Goal: Check status: Check status

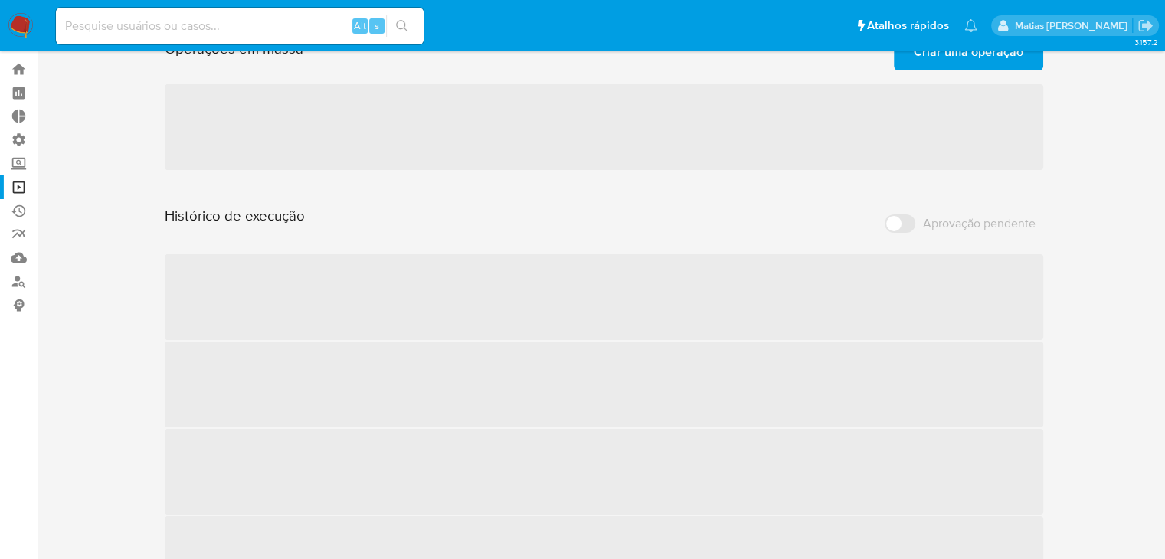
scroll to position [3, 0]
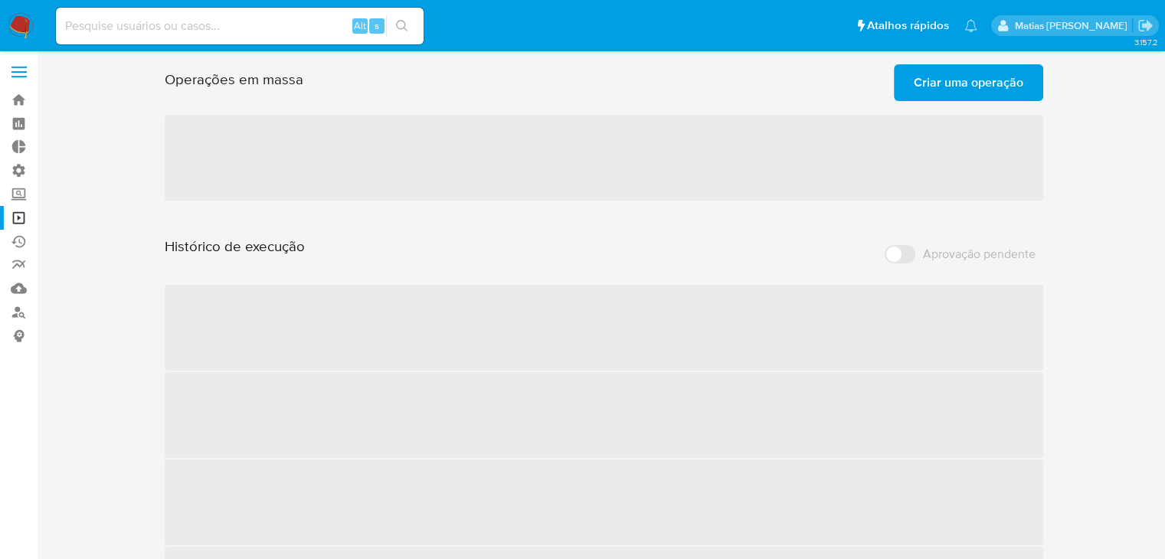
click at [1060, 242] on div "Operações em massa Criar uma operação Só pode haver no máximo 5 recursos colado…" at bounding box center [604, 345] width 1098 height 575
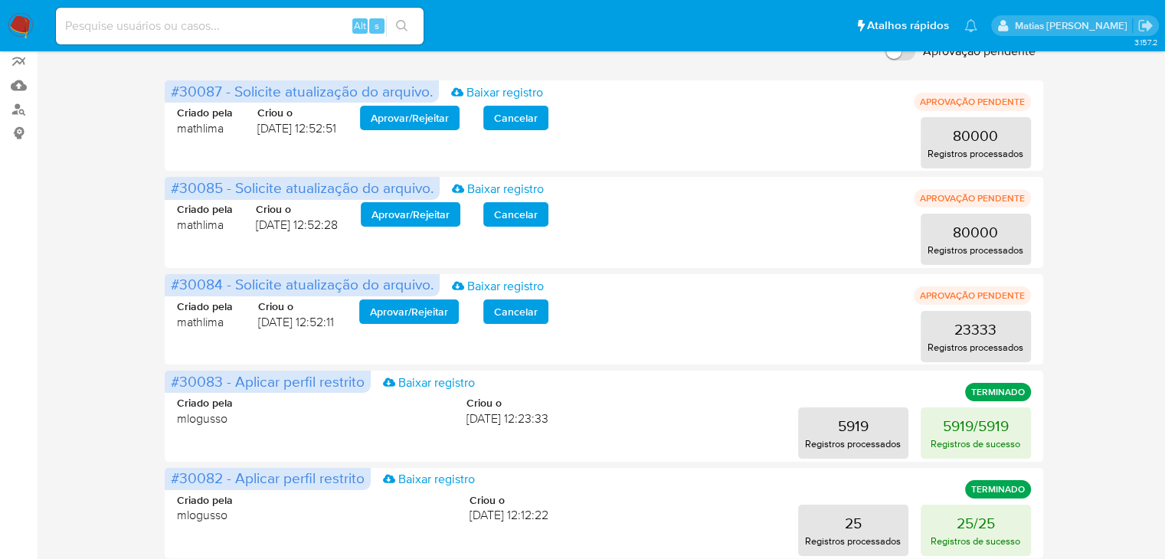
scroll to position [205, 0]
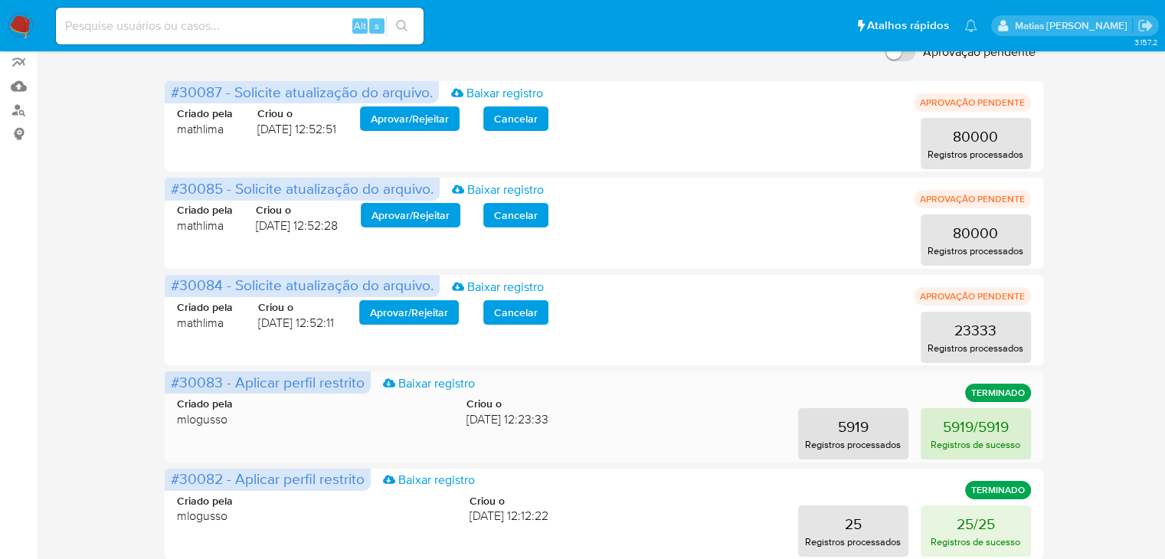
click at [945, 429] on p "5919/5919" at bounding box center [976, 426] width 66 height 21
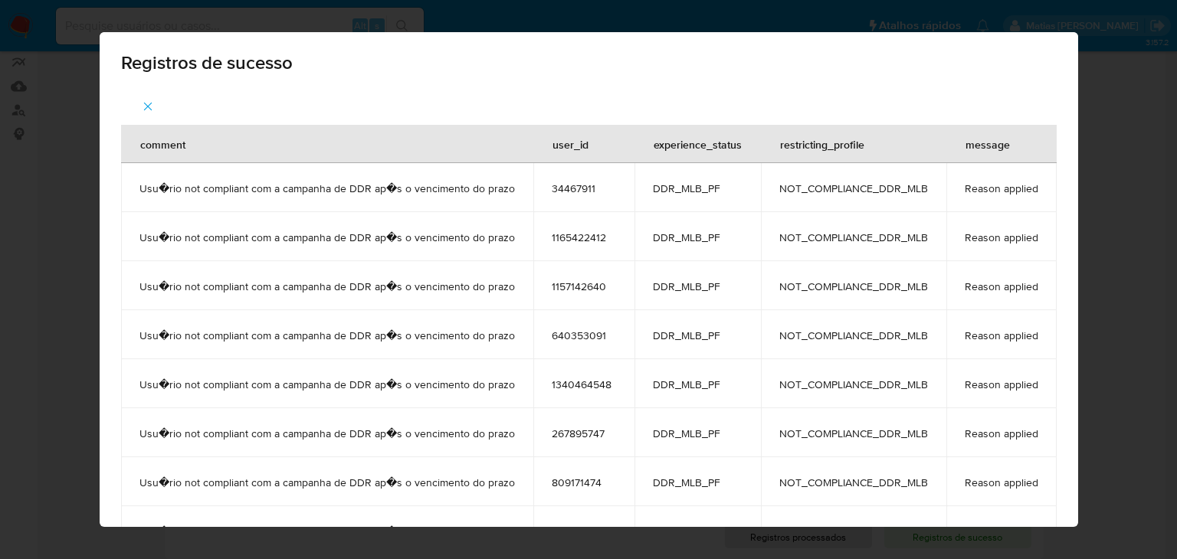
click at [144, 103] on icon "button" at bounding box center [148, 107] width 14 height 14
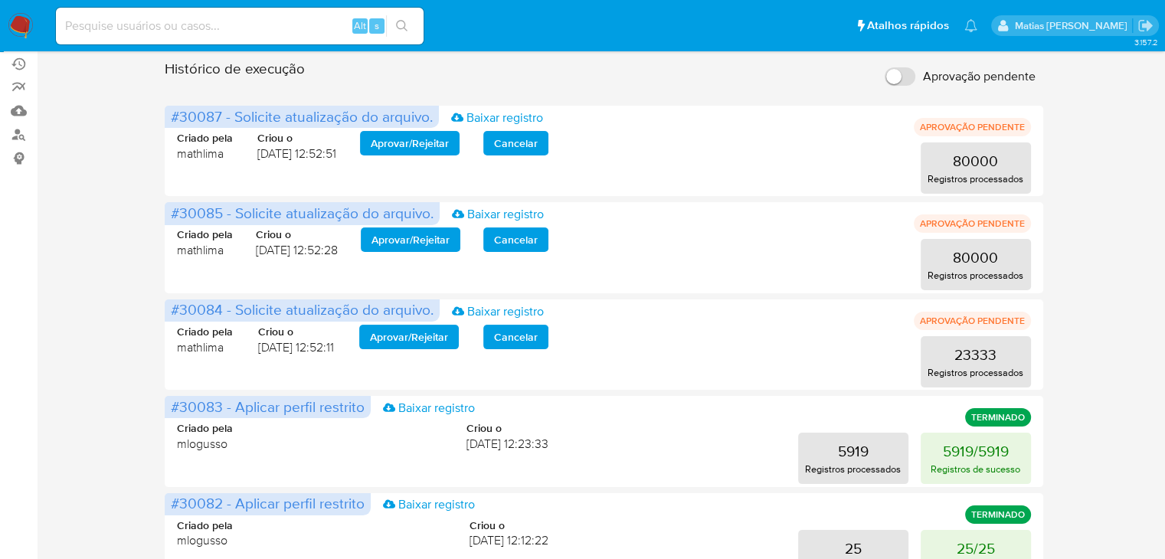
scroll to position [189, 0]
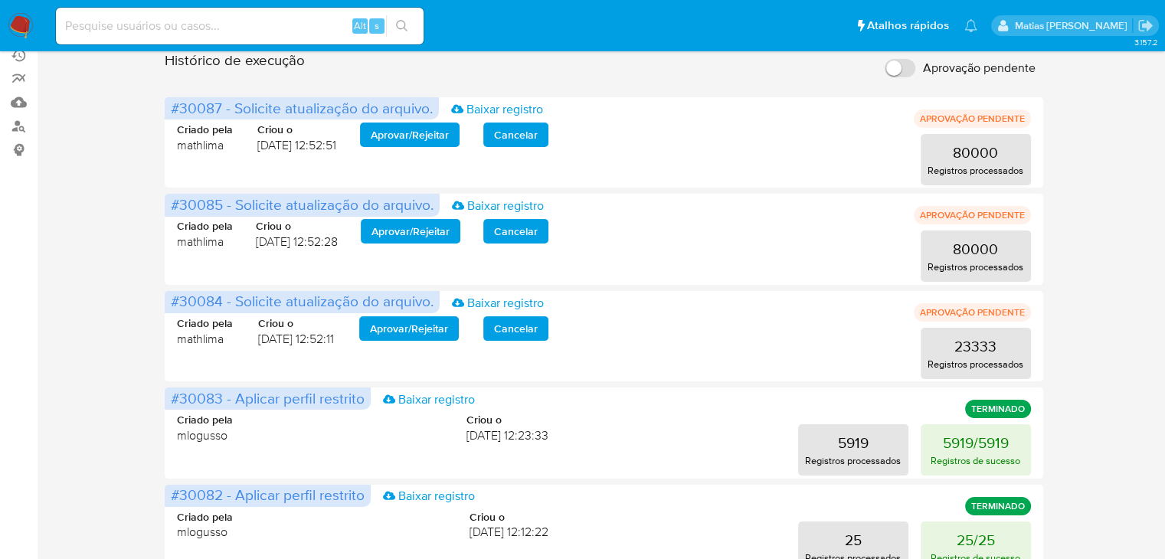
drag, startPoint x: 1164, startPoint y: 293, endPoint x: 1168, endPoint y: 261, distance: 32.5
click at [1165, 261] on html "Pausado Ver notificaciones Alt s Atalhos rápidos Presiona las siguientes teclas…" at bounding box center [582, 465] width 1165 height 1308
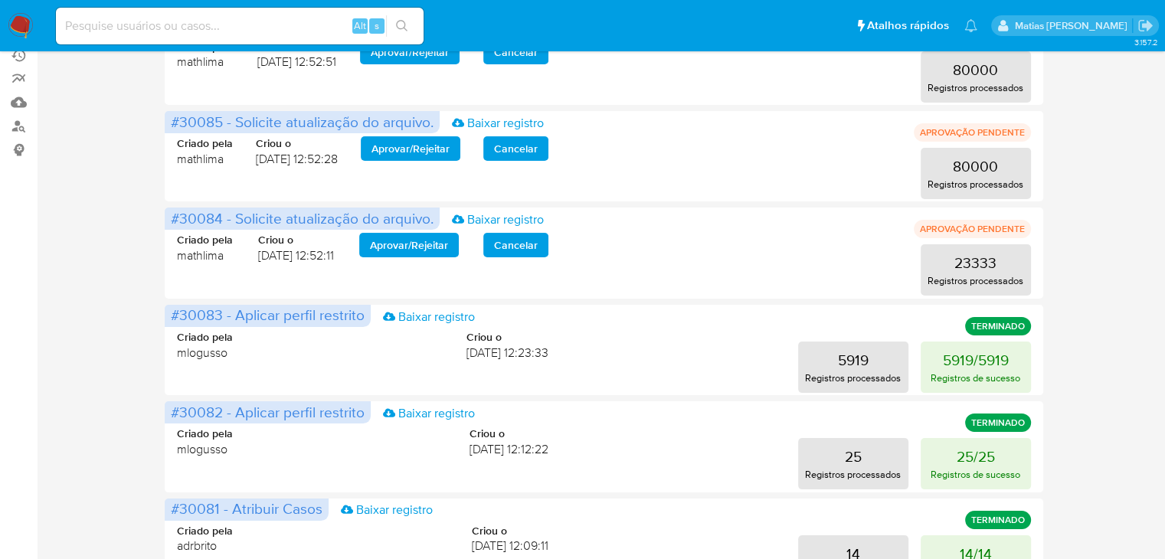
click at [1139, 308] on div "Operações em massa Criar uma operação Só pode haver no máximo 5 recursos colado…" at bounding box center [604, 449] width 1098 height 1154
